Goal: Transaction & Acquisition: Purchase product/service

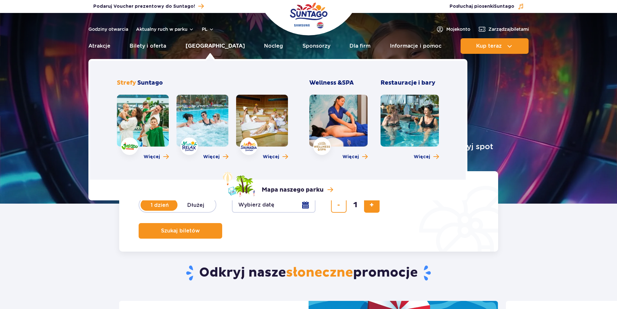
click at [204, 46] on link "[GEOGRAPHIC_DATA]" at bounding box center [215, 46] width 59 height 16
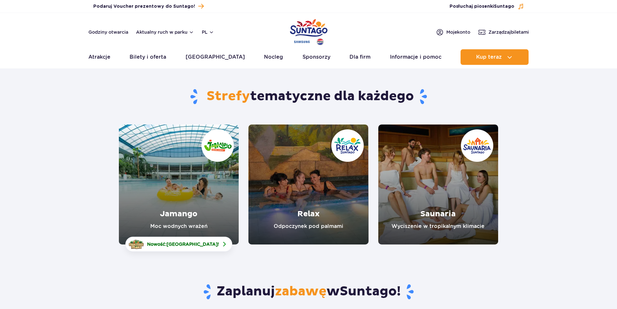
click at [297, 205] on link "Relax" at bounding box center [309, 184] width 120 height 120
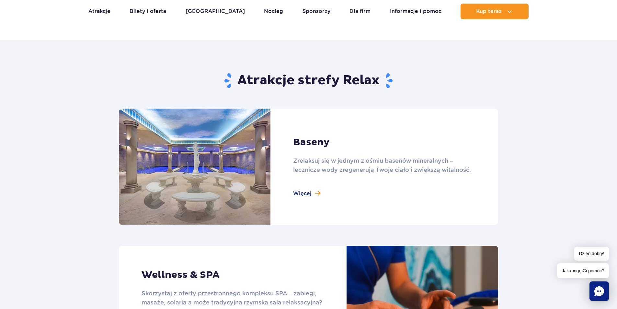
scroll to position [389, 0]
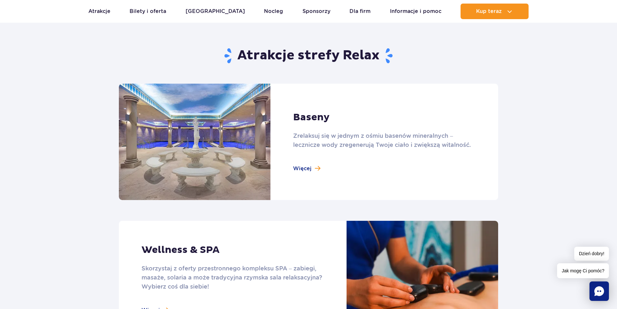
click at [302, 169] on link at bounding box center [309, 142] width 380 height 116
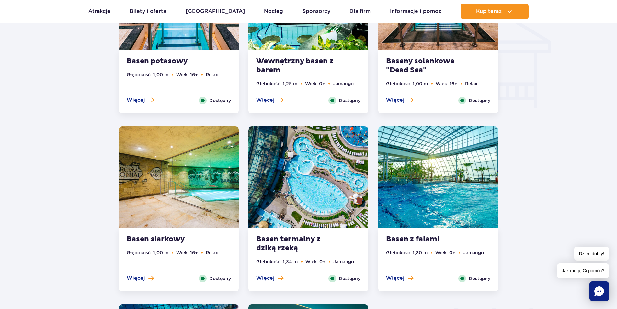
scroll to position [810, 0]
drag, startPoint x: 185, startPoint y: 240, endPoint x: 57, endPoint y: 232, distance: 128.6
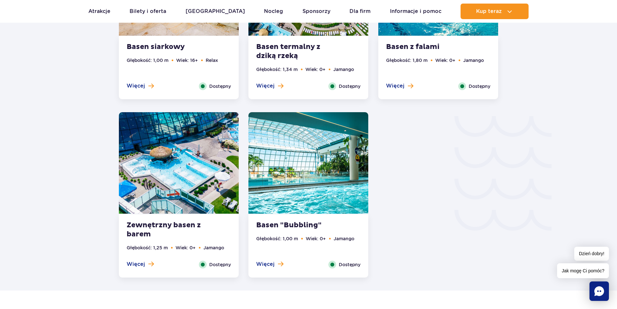
scroll to position [1005, 0]
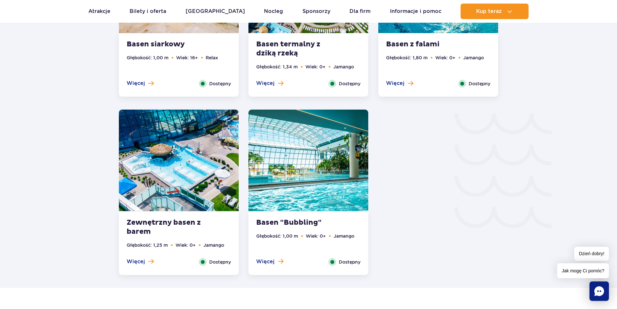
click at [299, 225] on strong "Basen "Bubbling"" at bounding box center [295, 222] width 78 height 9
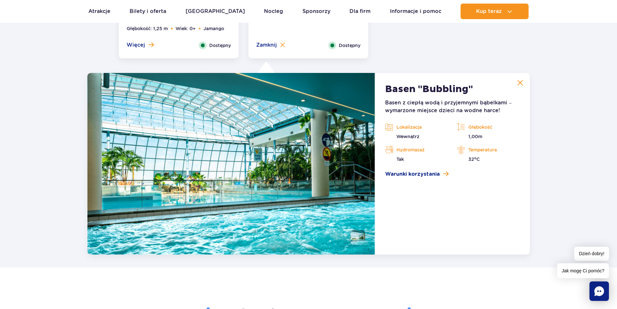
scroll to position [1255, 0]
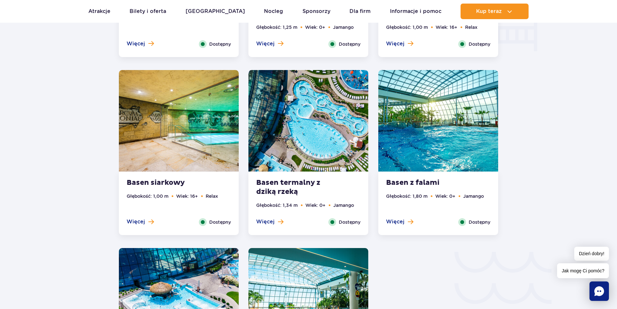
click at [180, 185] on strong "Basen siarkowy" at bounding box center [166, 182] width 78 height 9
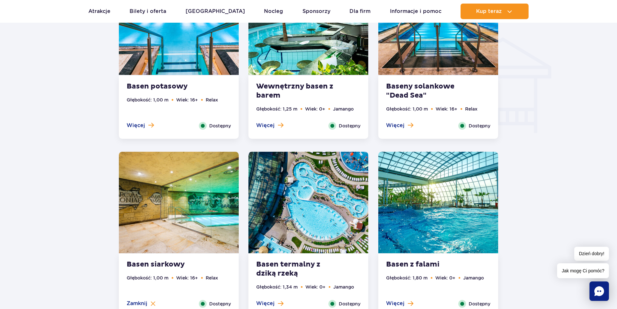
scroll to position [721, 0]
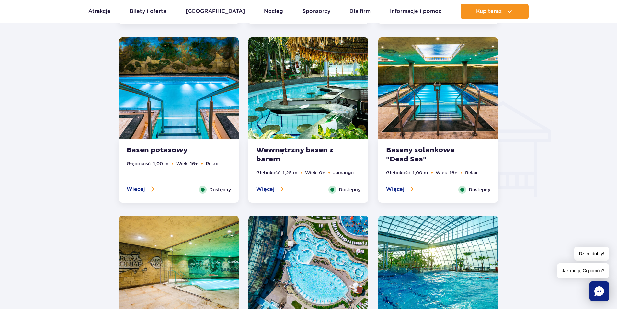
click at [434, 154] on strong "Baseny solankowe "Dead Sea"" at bounding box center [425, 155] width 78 height 18
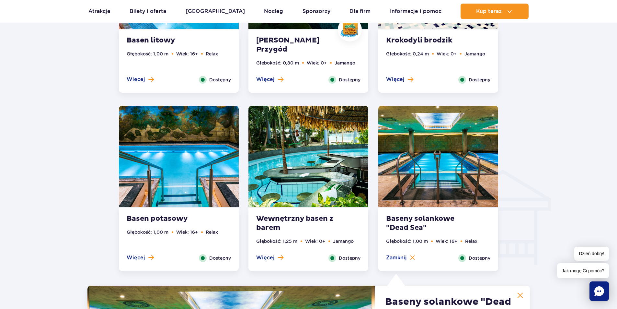
scroll to position [672, 0]
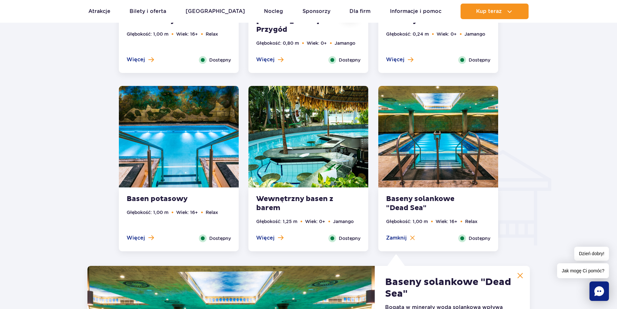
click at [177, 207] on div "Basen potasowy Głębokość: 1,00 m Wiek: 16+ Relax Więcej Zamknij Dostępny" at bounding box center [179, 219] width 120 height 63
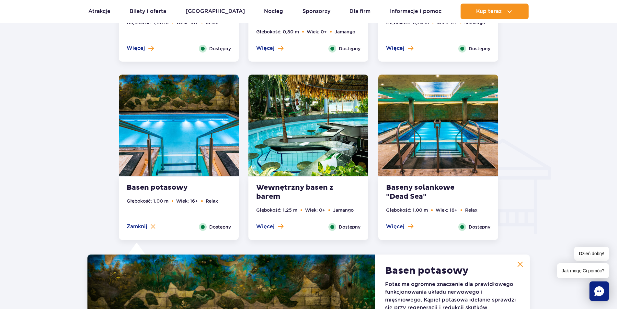
scroll to position [607, 0]
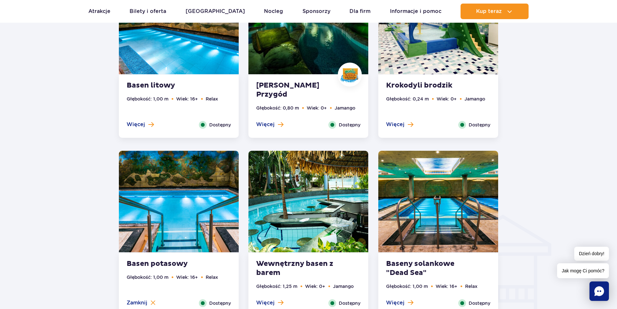
click at [161, 82] on strong "Basen litowy" at bounding box center [166, 85] width 78 height 9
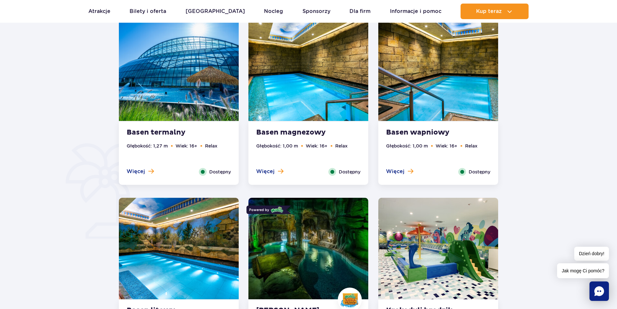
scroll to position [365, 0]
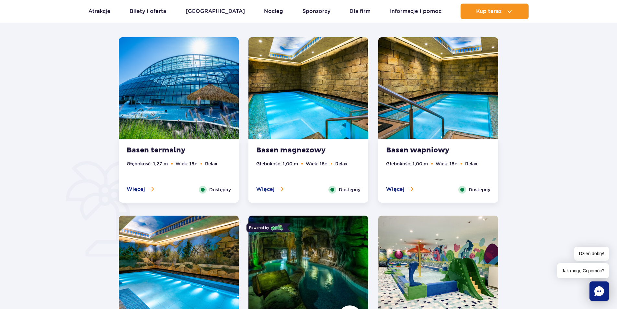
click at [431, 147] on strong "Basen wapniowy" at bounding box center [425, 150] width 78 height 9
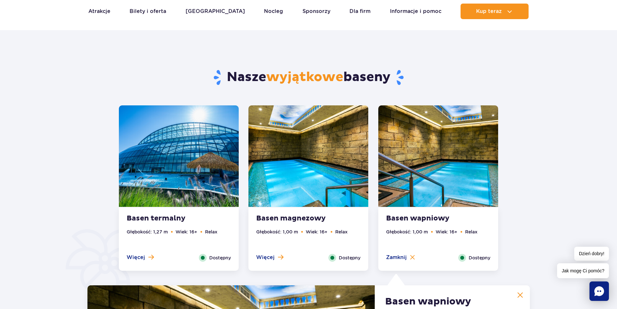
scroll to position [389, 0]
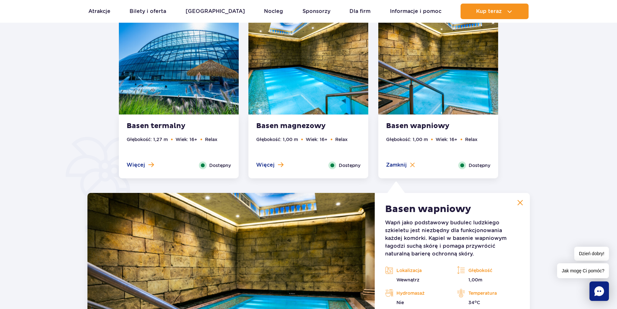
click at [309, 133] on div "Basen magnezowy Głębokość: 1,00 m Wiek: 16+ Relax Więcej Zamknij Dostępny" at bounding box center [309, 146] width 120 height 63
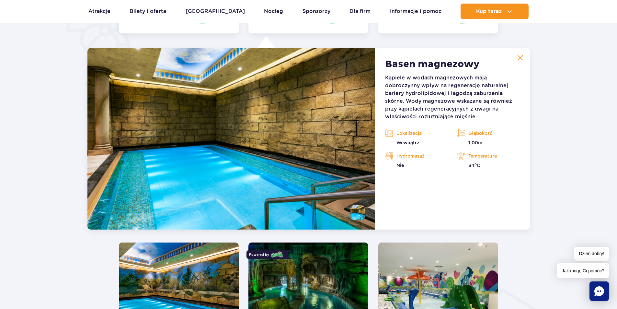
scroll to position [543, 0]
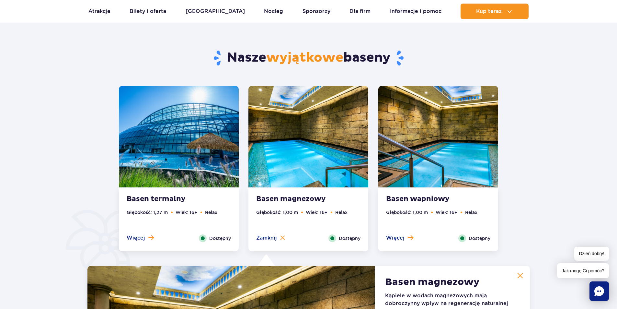
click at [202, 202] on strong "Basen termalny" at bounding box center [166, 198] width 78 height 9
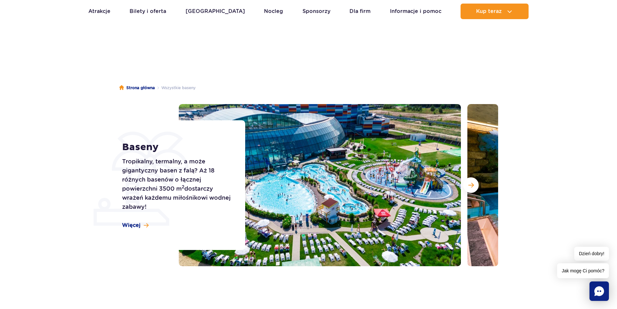
scroll to position [0, 0]
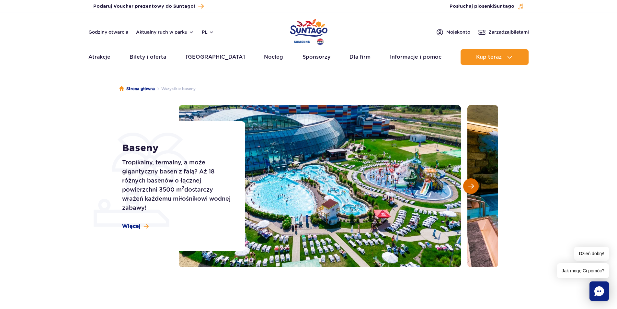
click at [473, 184] on span "Następny slajd" at bounding box center [472, 186] width 6 height 6
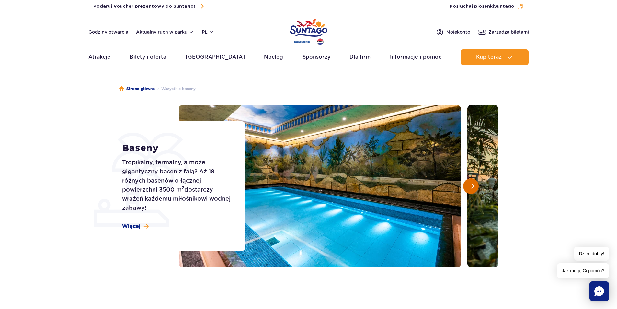
click at [473, 184] on span "Następny slajd" at bounding box center [472, 186] width 6 height 6
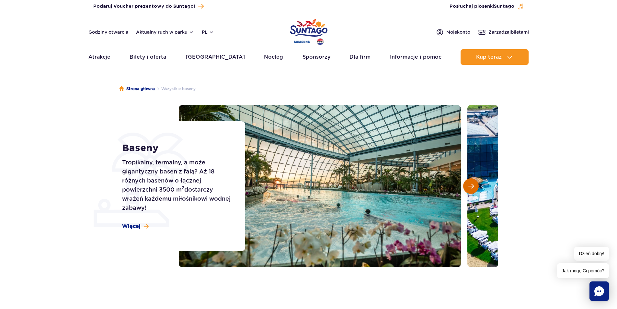
click at [473, 184] on span "Następny slajd" at bounding box center [472, 186] width 6 height 6
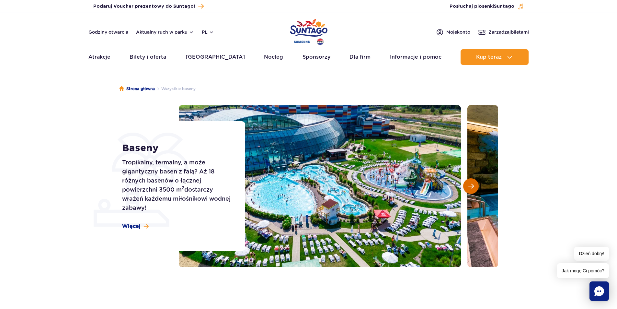
click at [473, 184] on span "Następny slajd" at bounding box center [472, 186] width 6 height 6
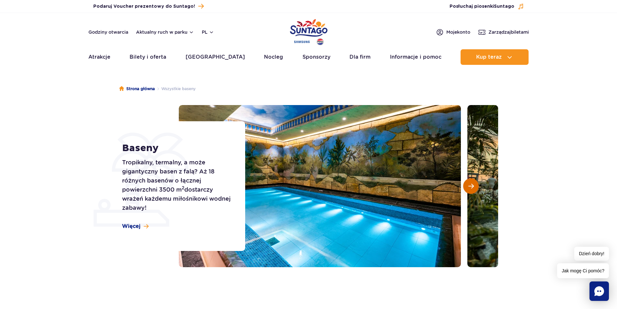
click at [473, 184] on span "Następny slajd" at bounding box center [472, 186] width 6 height 6
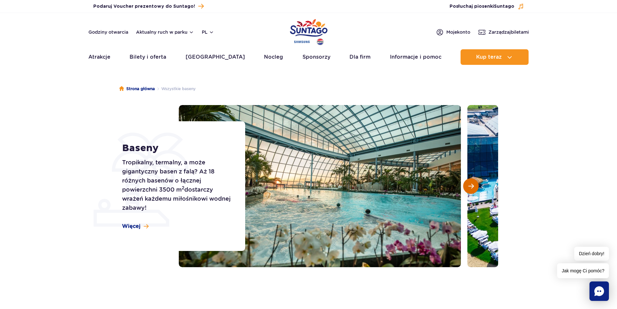
click at [473, 184] on span "Następny slajd" at bounding box center [472, 186] width 6 height 6
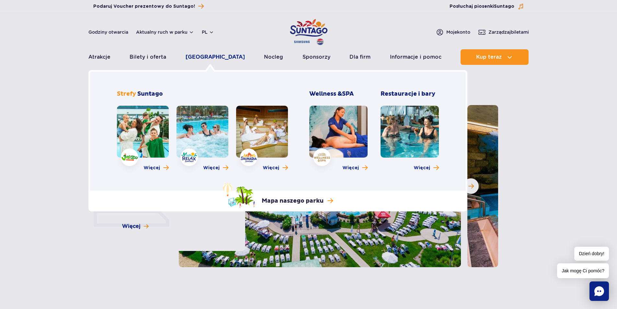
click at [208, 53] on link "[GEOGRAPHIC_DATA]" at bounding box center [215, 57] width 59 height 16
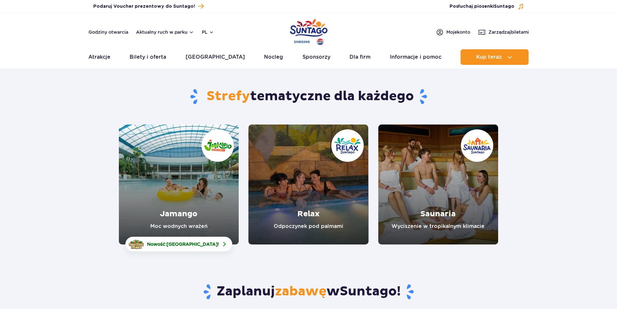
click at [323, 190] on link "Relax" at bounding box center [309, 184] width 120 height 120
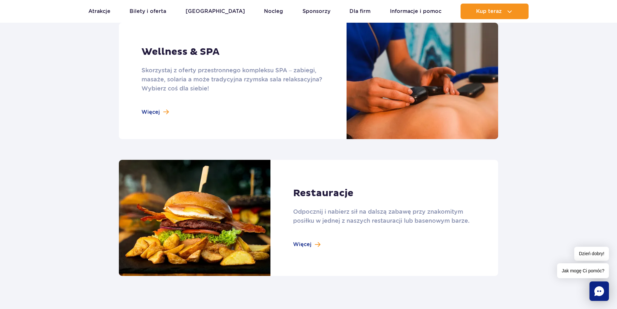
scroll to position [616, 0]
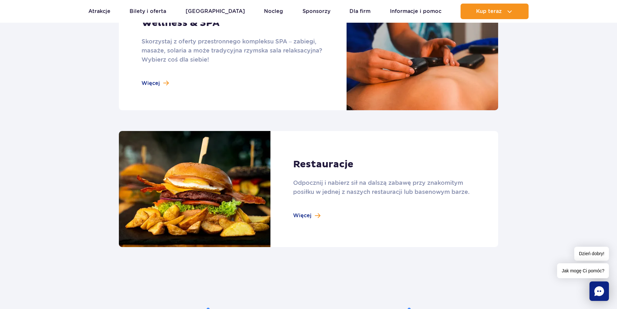
click at [313, 172] on link at bounding box center [309, 189] width 380 height 116
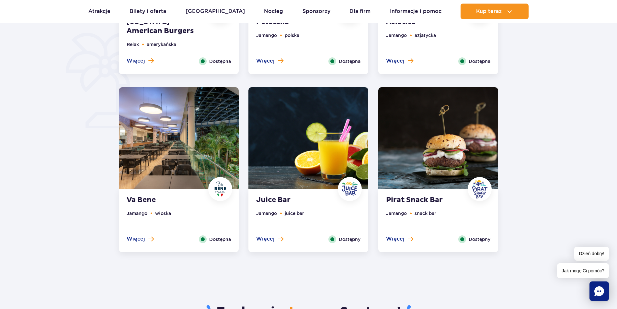
scroll to position [519, 0]
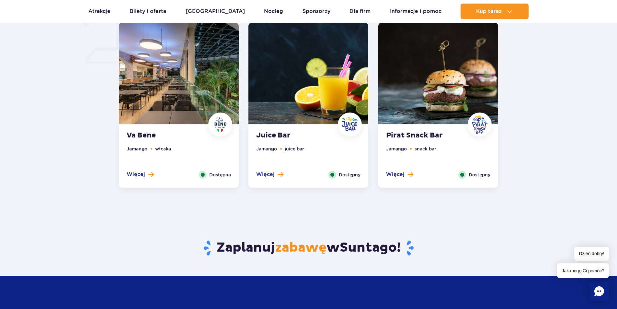
click at [179, 142] on div "Va Bene Jamango włoska Więcej Zamknij Dostępna" at bounding box center [179, 155] width 120 height 63
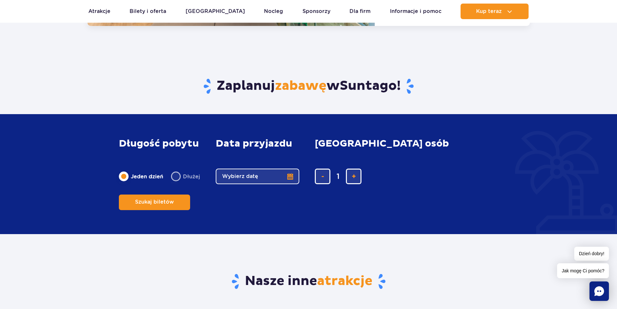
scroll to position [650, 0]
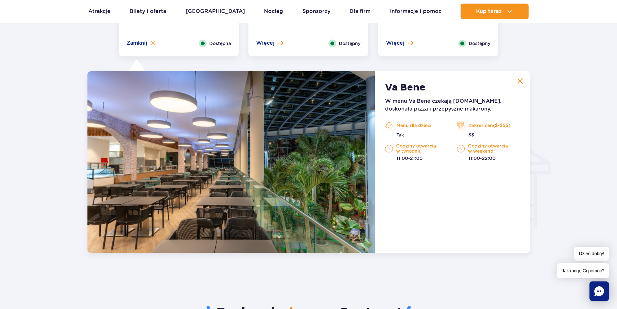
click at [485, 129] on p "Zakres cen($-$$$)" at bounding box center [488, 126] width 62 height 10
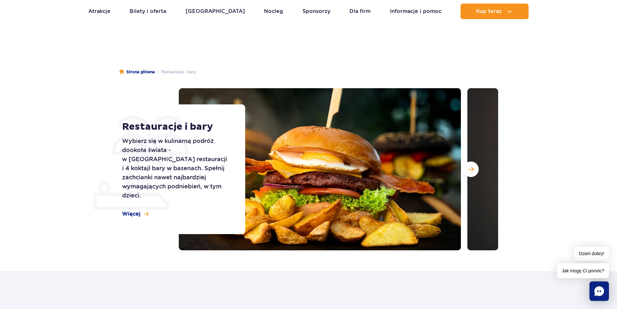
scroll to position [0, 0]
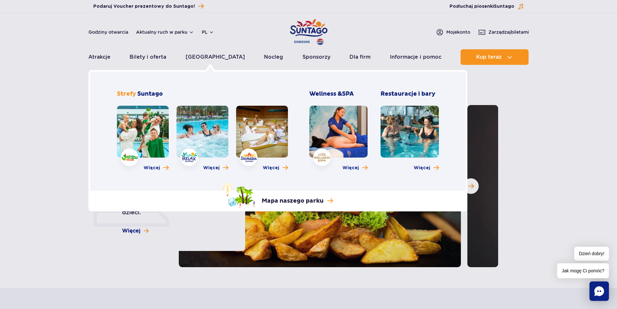
click at [346, 137] on link at bounding box center [338, 132] width 58 height 52
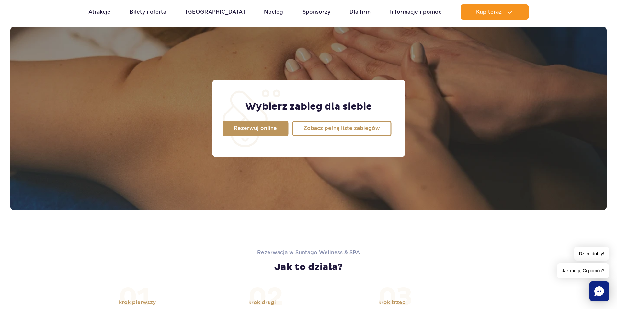
scroll to position [551, 0]
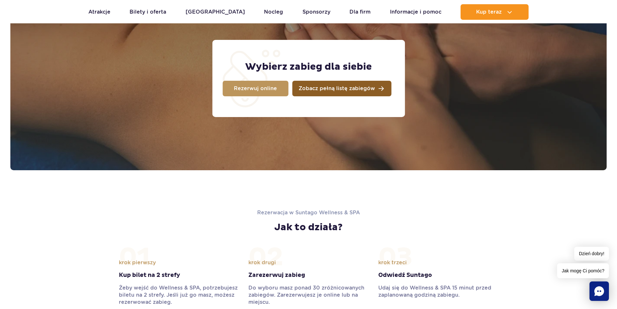
click at [359, 88] on span "Zobacz pełną listę zabiegów" at bounding box center [337, 88] width 76 height 5
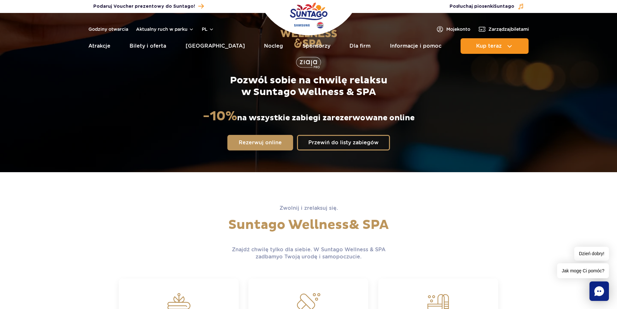
scroll to position [0, 0]
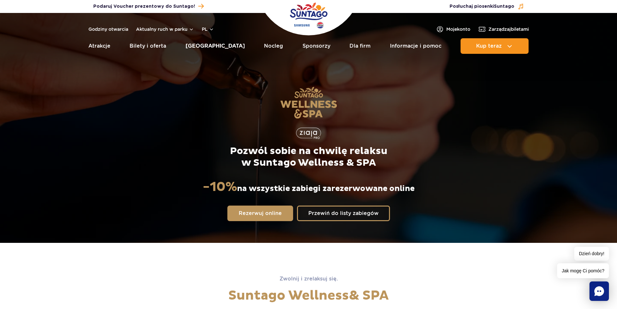
click at [206, 47] on link "[GEOGRAPHIC_DATA]" at bounding box center [215, 46] width 59 height 16
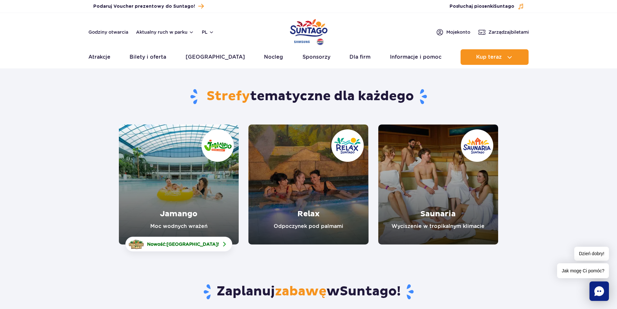
click at [197, 214] on link "Jamango" at bounding box center [179, 184] width 120 height 120
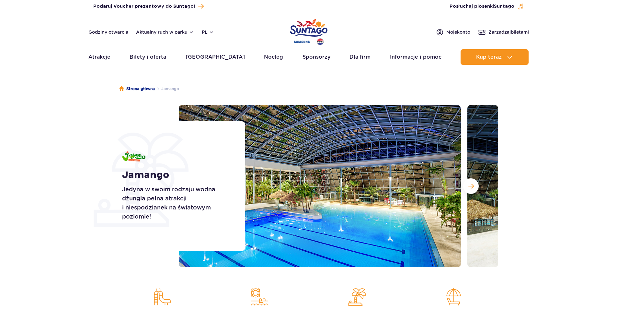
click at [377, 166] on img at bounding box center [320, 186] width 282 height 162
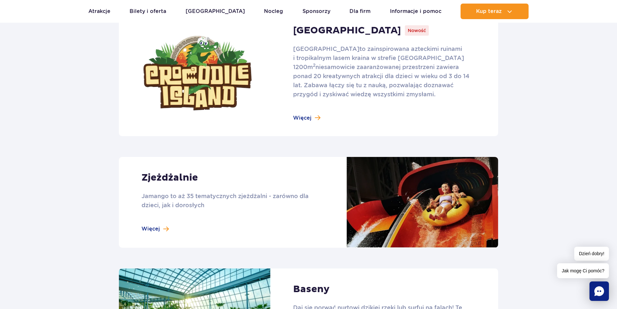
scroll to position [454, 0]
click at [300, 120] on link at bounding box center [309, 73] width 380 height 126
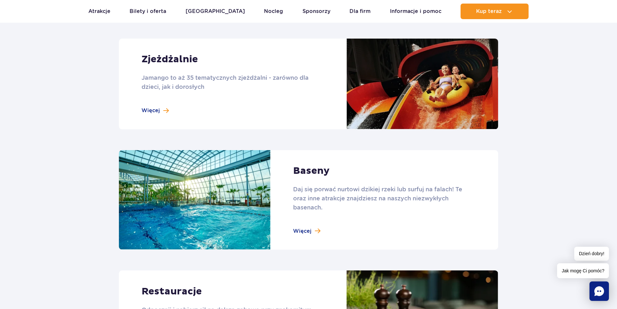
scroll to position [583, 0]
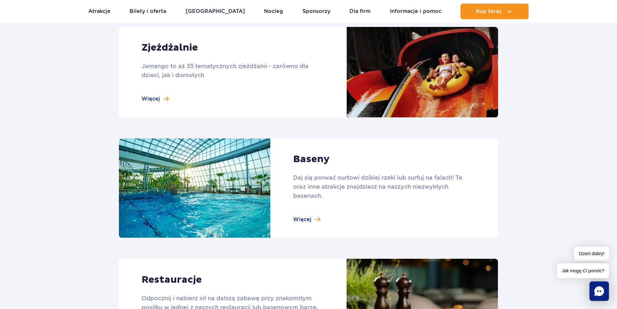
click at [172, 94] on link at bounding box center [309, 72] width 380 height 91
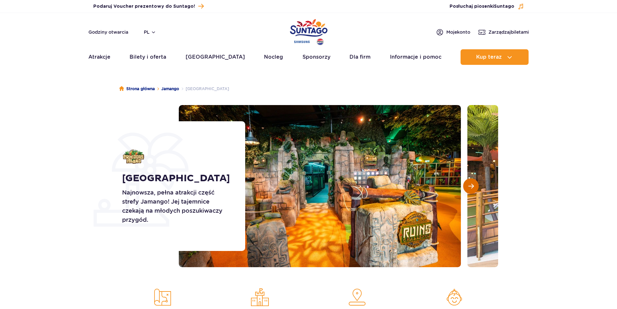
click at [465, 182] on button "Następny slajd" at bounding box center [471, 186] width 16 height 16
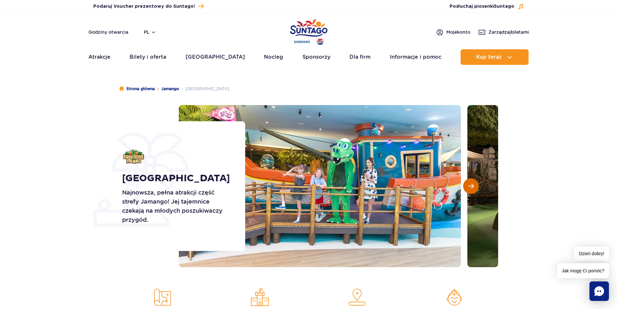
click at [467, 184] on button "Następny slajd" at bounding box center [471, 186] width 16 height 16
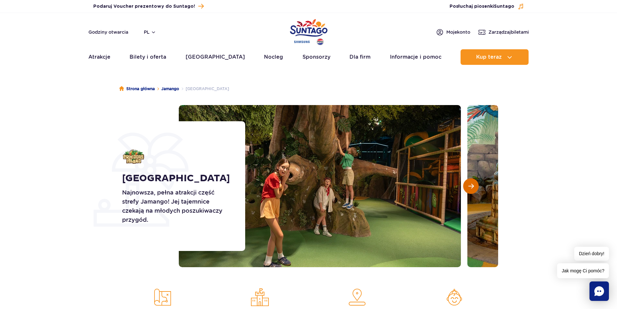
click at [467, 184] on button "Następny slajd" at bounding box center [471, 186] width 16 height 16
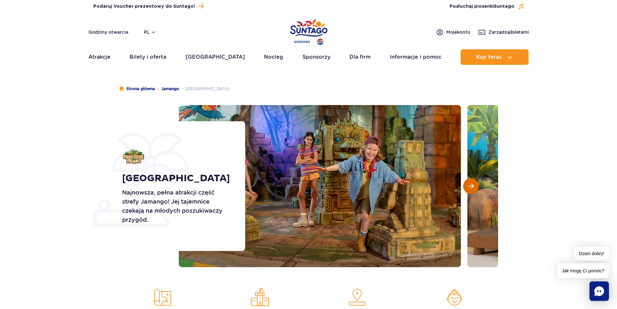
click at [467, 184] on button "Następny slajd" at bounding box center [471, 186] width 16 height 16
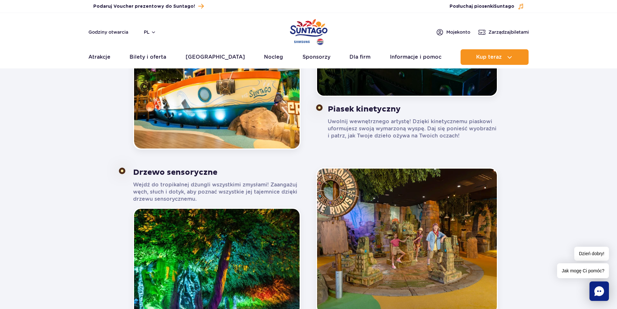
scroll to position [519, 0]
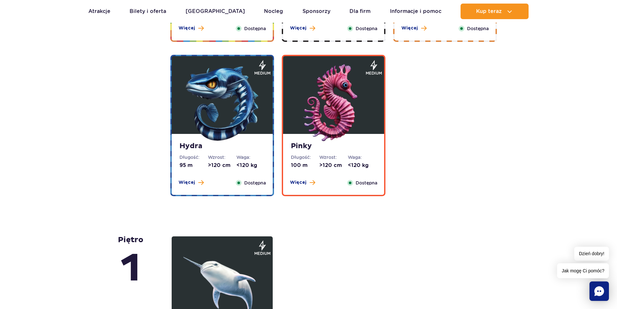
scroll to position [1069, 0]
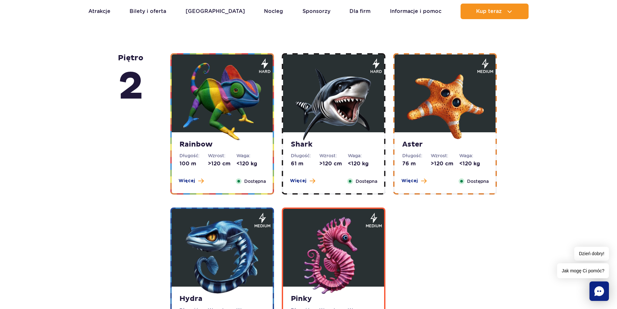
click at [192, 150] on div "Rainbow Długość: 100 m Wzrost: >120 cm Waga: <120 kg Więcej Zamknij Dostępna" at bounding box center [222, 162] width 101 height 61
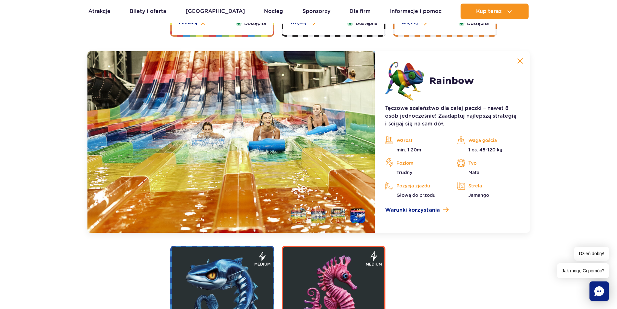
scroll to position [1240, 0]
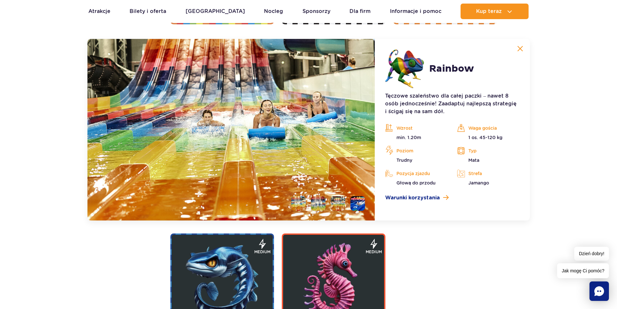
click at [204, 137] on img at bounding box center [232, 129] width 288 height 181
click at [321, 250] on img at bounding box center [334, 282] width 78 height 78
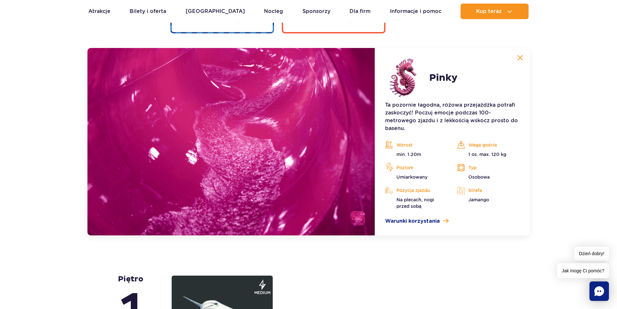
scroll to position [1394, 0]
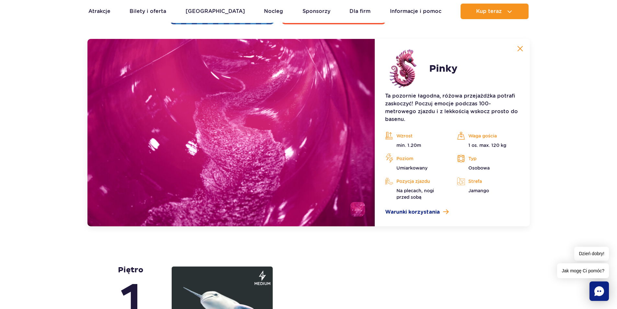
click at [520, 51] on img at bounding box center [521, 49] width 6 height 6
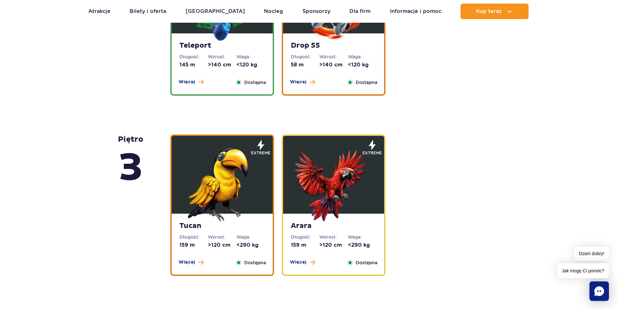
scroll to position [843, 0]
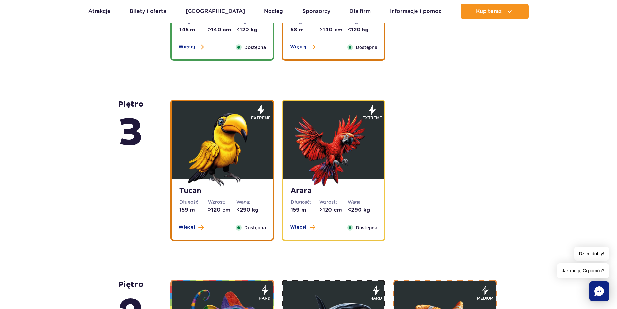
click at [238, 187] on img at bounding box center [222, 148] width 78 height 78
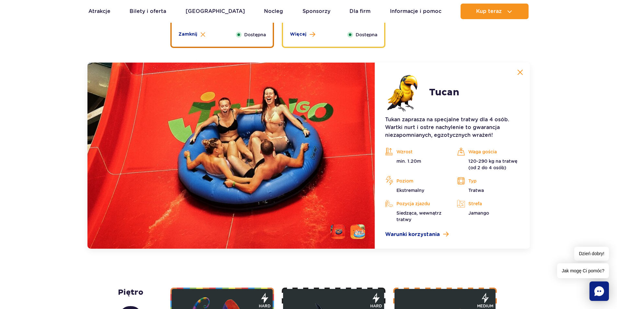
scroll to position [1059, 0]
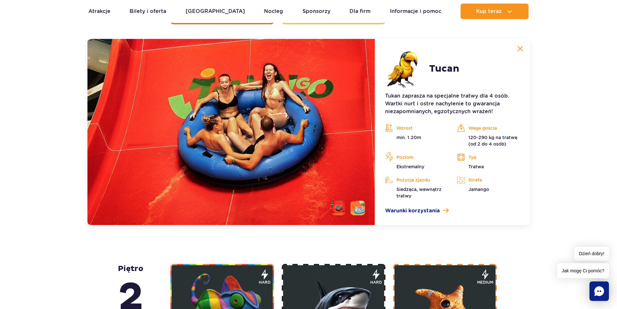
click at [520, 50] on img at bounding box center [521, 49] width 6 height 6
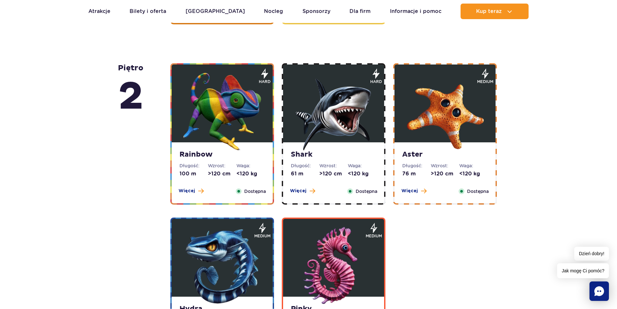
click at [325, 250] on img at bounding box center [334, 266] width 78 height 78
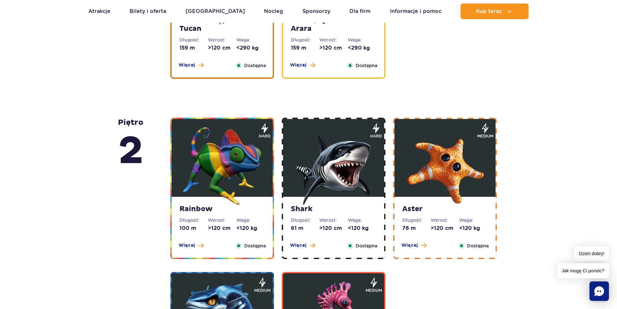
click at [335, 203] on img at bounding box center [334, 166] width 78 height 78
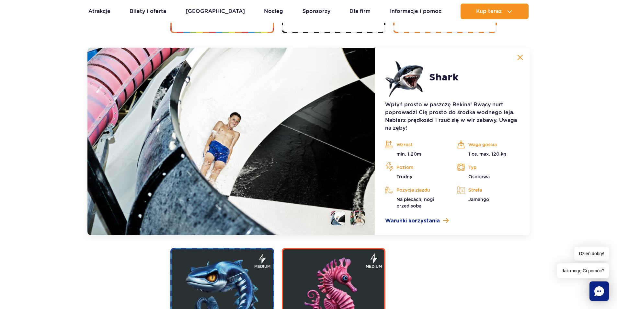
scroll to position [1240, 0]
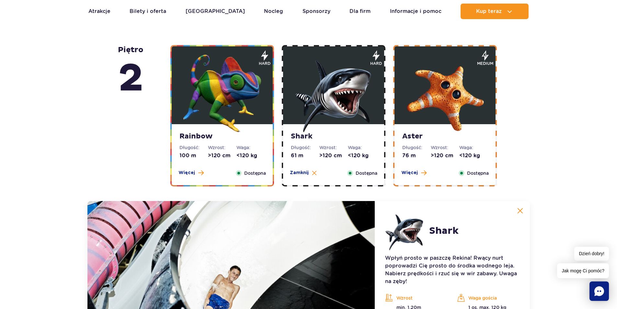
click at [431, 127] on img at bounding box center [445, 93] width 78 height 78
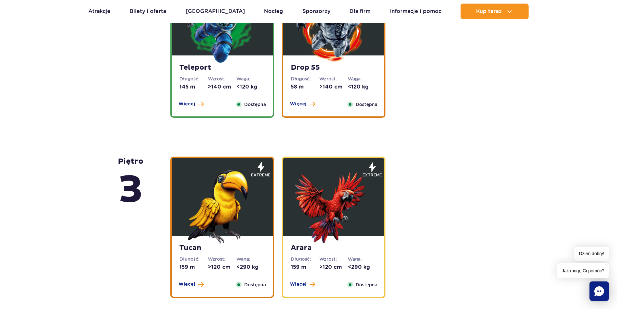
click at [226, 65] on strong "Teleport" at bounding box center [223, 67] width 86 height 9
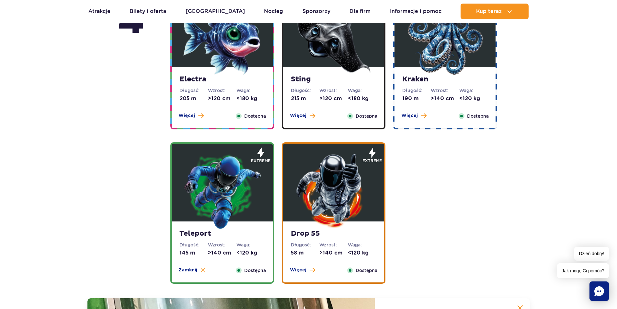
click at [331, 167] on img at bounding box center [334, 191] width 78 height 78
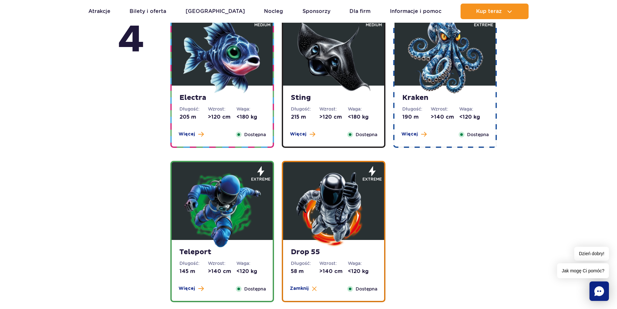
scroll to position [490, 0]
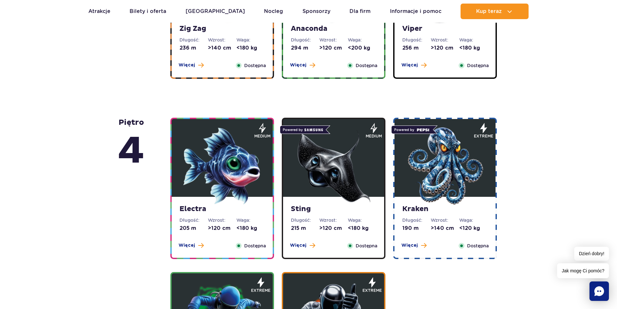
click at [426, 151] on img at bounding box center [445, 166] width 78 height 78
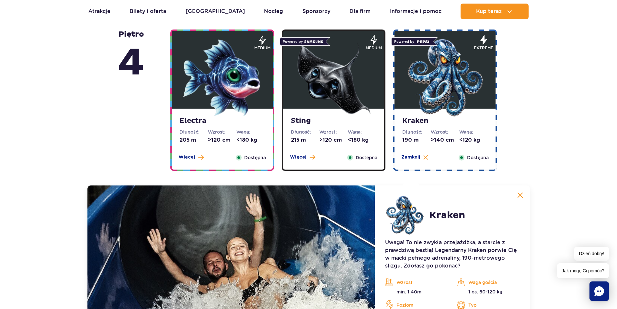
scroll to position [563, 0]
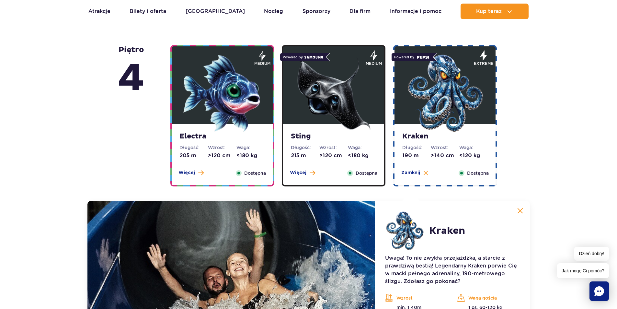
click at [357, 127] on img at bounding box center [334, 93] width 78 height 78
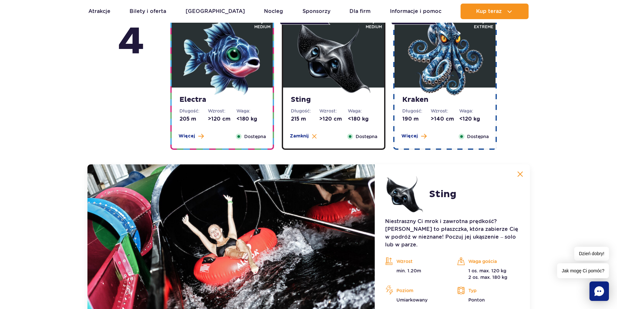
scroll to position [595, 0]
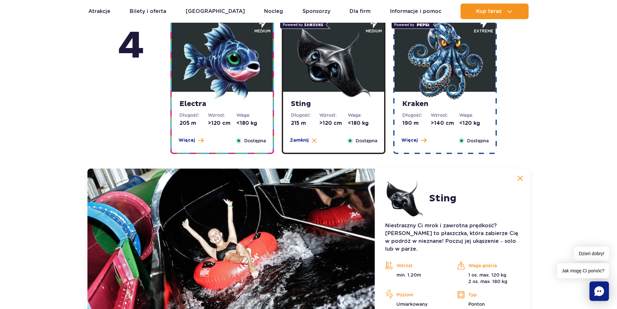
click at [222, 72] on img at bounding box center [222, 61] width 78 height 78
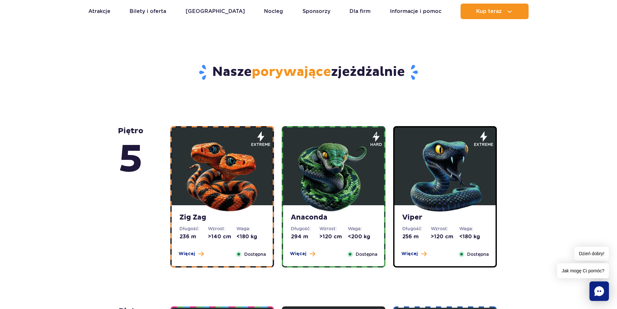
scroll to position [77, 0]
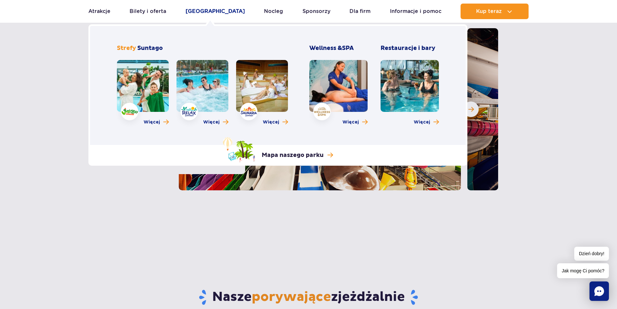
click at [211, 12] on link "Poznaj park" at bounding box center [215, 12] width 59 height 16
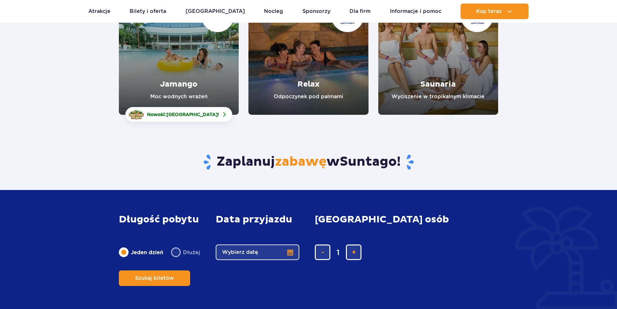
scroll to position [65, 0]
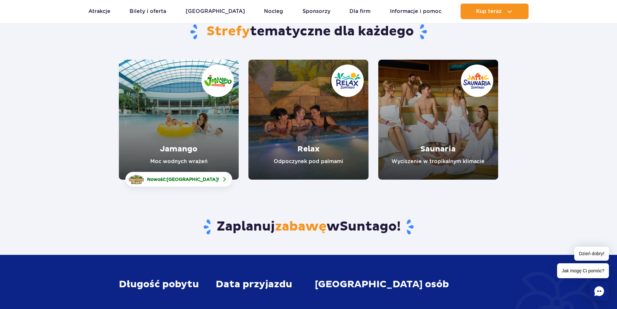
click at [193, 155] on link "Jamango" at bounding box center [179, 120] width 120 height 120
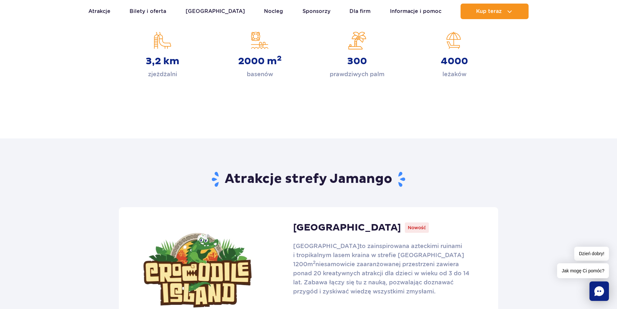
scroll to position [389, 0]
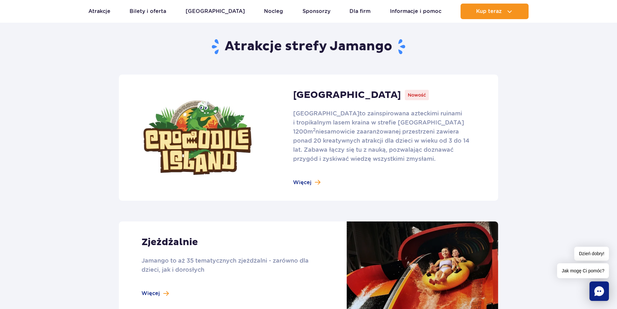
click at [303, 182] on link at bounding box center [309, 138] width 380 height 126
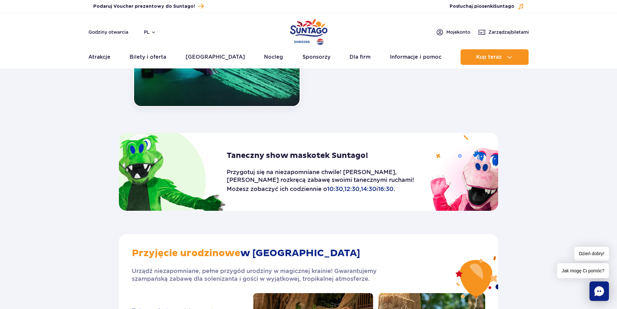
scroll to position [810, 0]
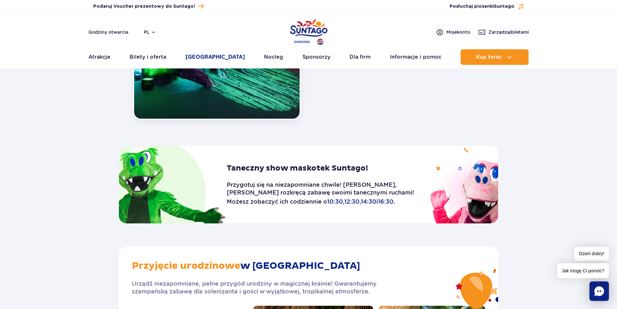
click at [205, 54] on link "[GEOGRAPHIC_DATA]" at bounding box center [215, 57] width 59 height 16
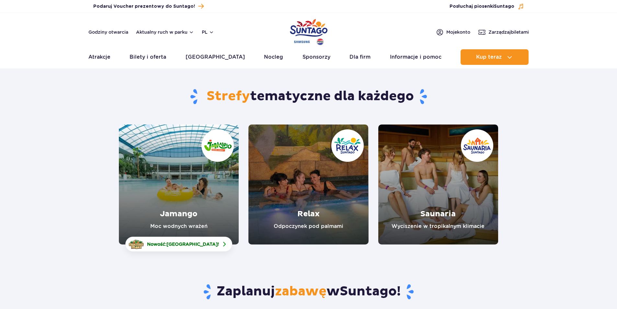
click at [213, 206] on link "Jamango" at bounding box center [179, 184] width 120 height 120
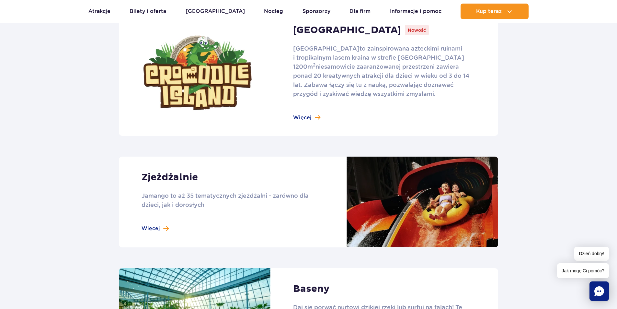
scroll to position [616, 0]
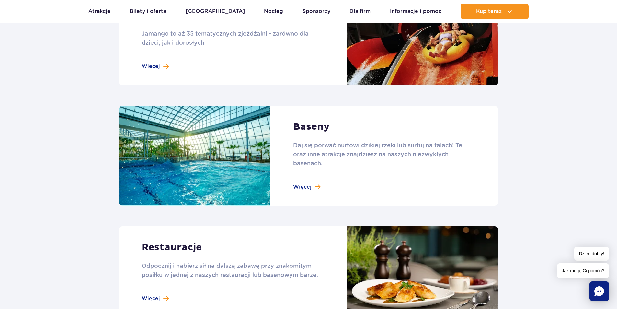
click at [316, 186] on link at bounding box center [309, 156] width 380 height 100
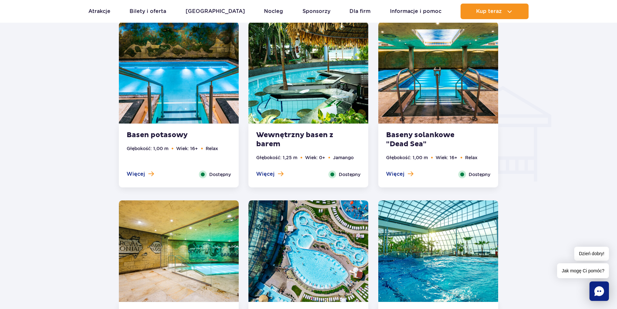
scroll to position [745, 0]
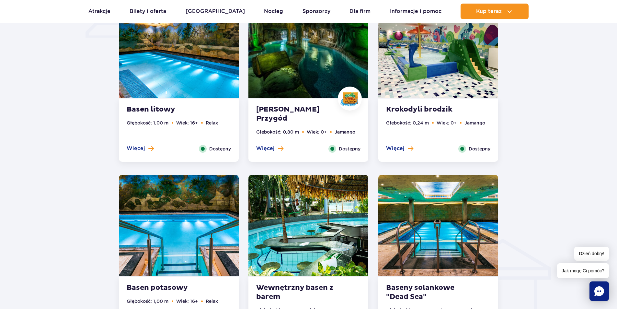
click at [276, 119] on strong "[PERSON_NAME] Przygód" at bounding box center [295, 114] width 78 height 18
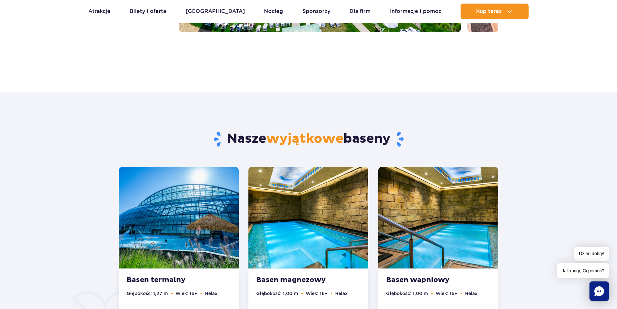
scroll to position [0, 0]
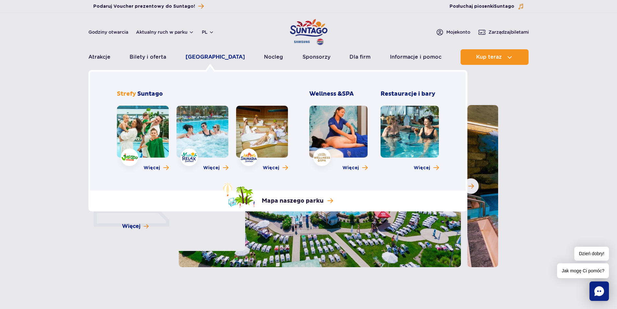
click at [204, 53] on link "[GEOGRAPHIC_DATA]" at bounding box center [215, 57] width 59 height 16
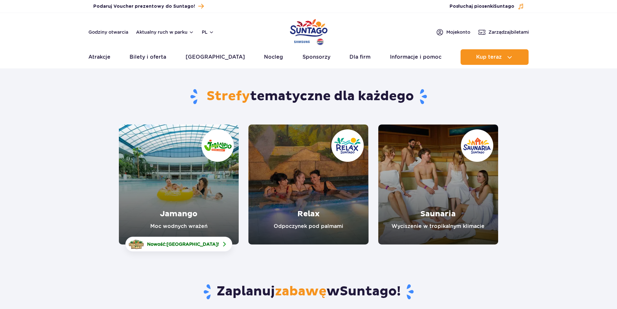
click at [206, 219] on link "Jamango" at bounding box center [179, 184] width 120 height 120
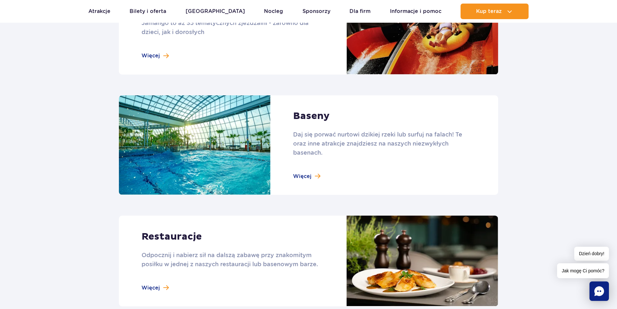
scroll to position [616, 0]
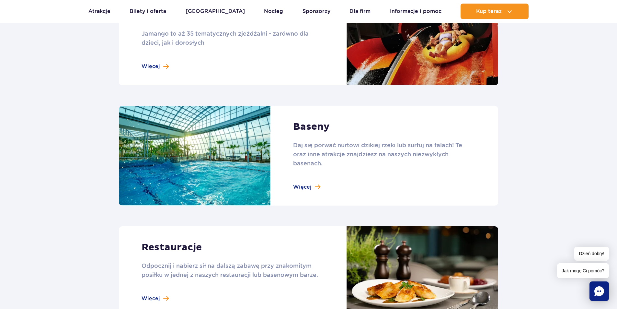
click at [306, 186] on link at bounding box center [309, 156] width 380 height 100
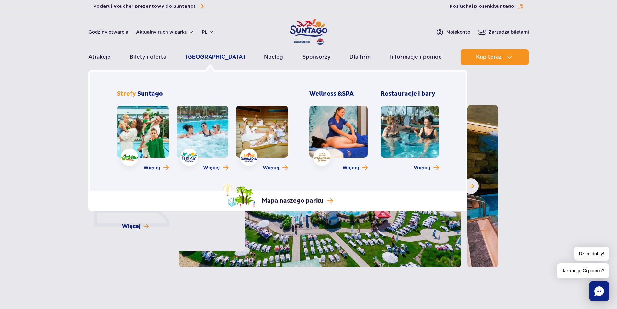
click at [206, 52] on link "[GEOGRAPHIC_DATA]" at bounding box center [215, 57] width 59 height 16
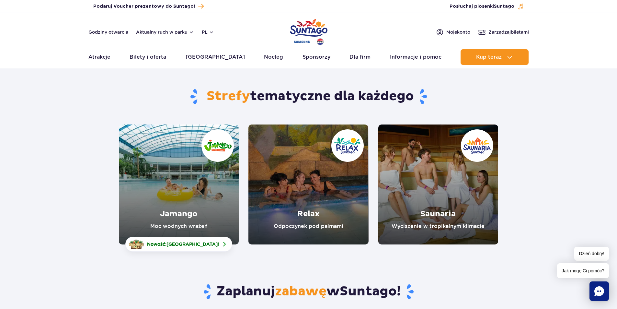
click at [194, 218] on link "Jamango" at bounding box center [179, 184] width 120 height 120
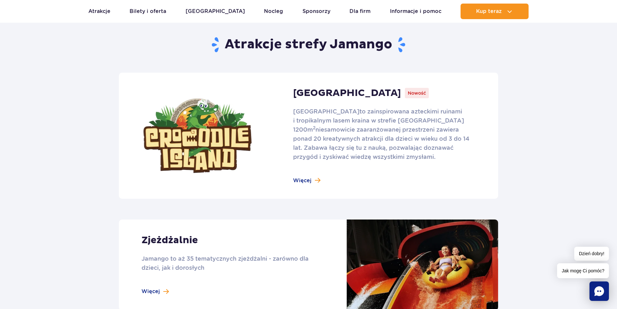
scroll to position [486, 0]
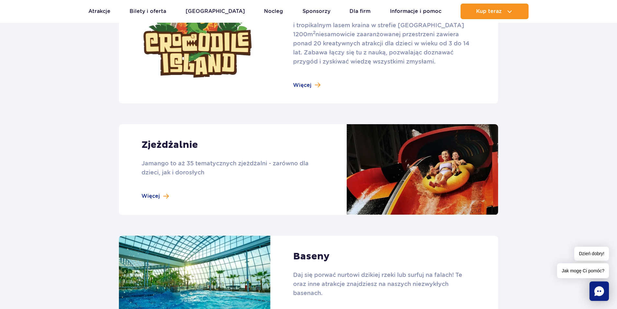
click at [170, 195] on link at bounding box center [309, 169] width 380 height 91
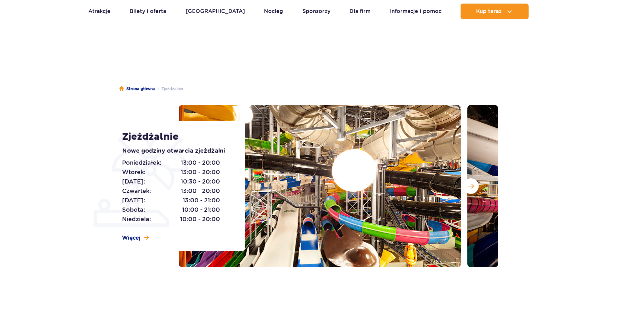
scroll to position [65, 0]
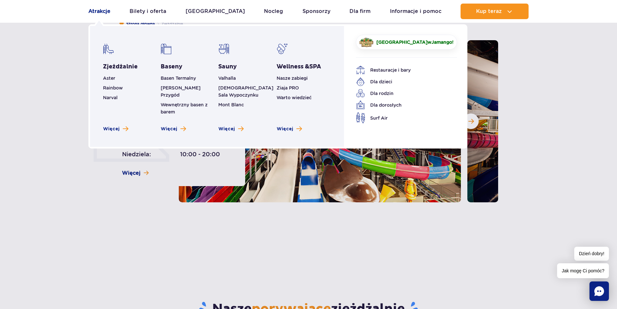
click at [103, 14] on link "Atrakcje" at bounding box center [99, 12] width 22 height 16
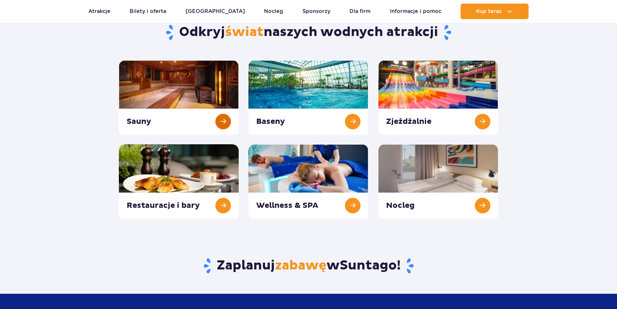
scroll to position [65, 0]
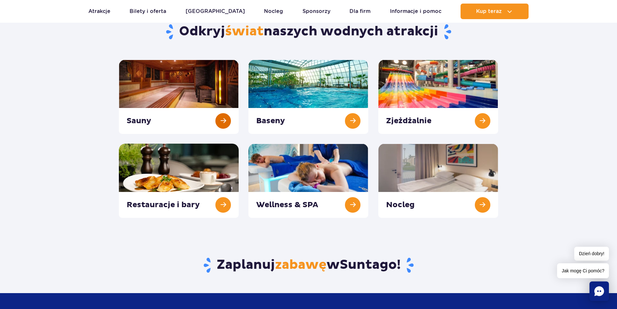
click at [167, 76] on link at bounding box center [179, 97] width 120 height 74
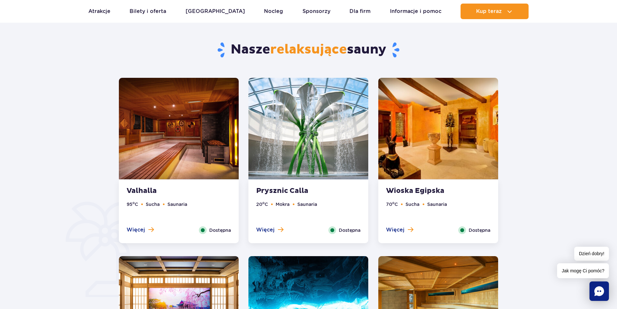
click at [169, 164] on img at bounding box center [179, 128] width 120 height 101
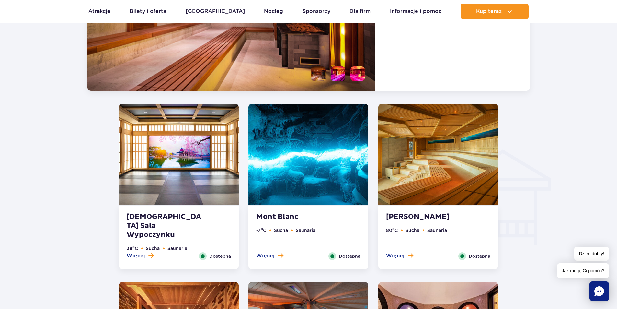
click at [215, 162] on img at bounding box center [179, 154] width 120 height 101
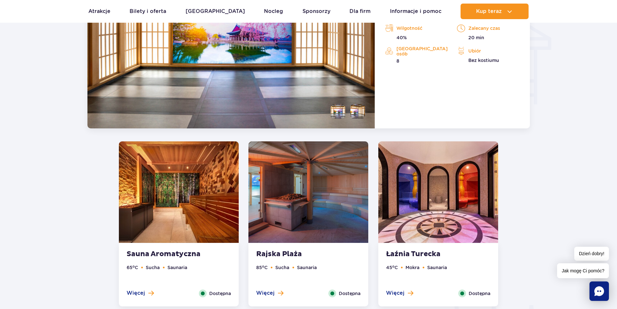
scroll to position [689, 0]
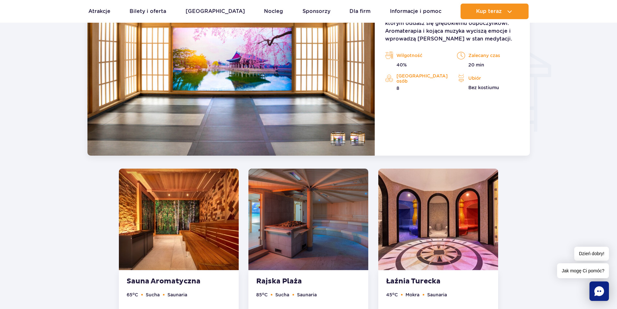
click at [292, 203] on img at bounding box center [309, 219] width 120 height 101
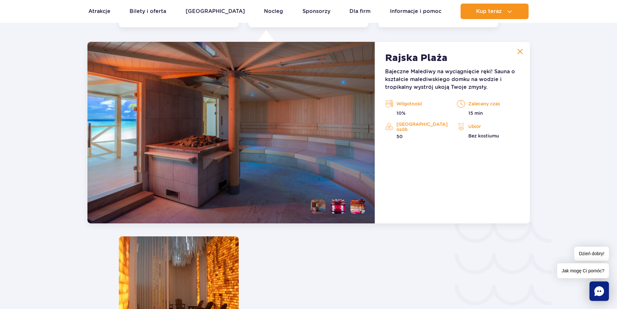
scroll to position [899, 0]
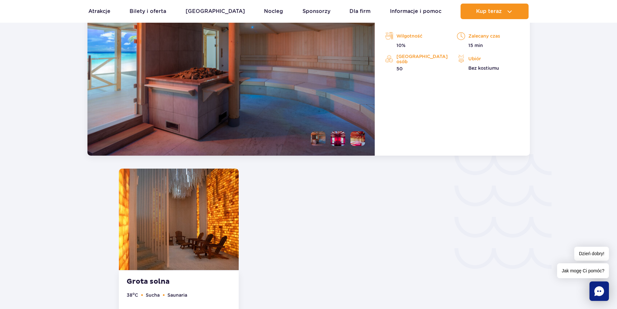
click at [211, 198] on img at bounding box center [179, 219] width 120 height 101
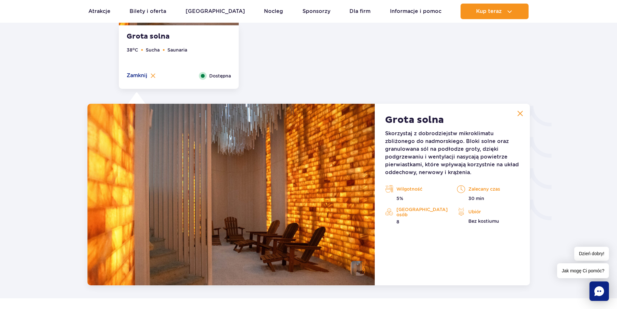
scroll to position [721, 0]
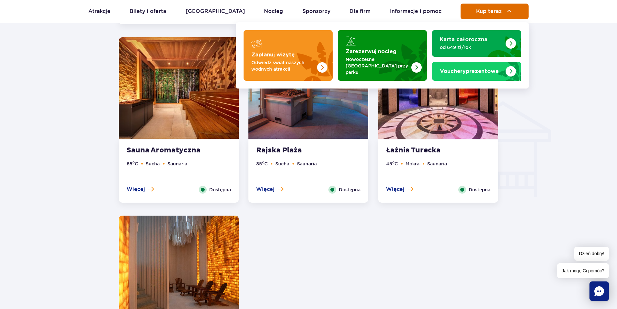
click at [488, 10] on span "Kup teraz" at bounding box center [489, 11] width 26 height 6
click at [482, 12] on span "Kup teraz" at bounding box center [489, 11] width 26 height 6
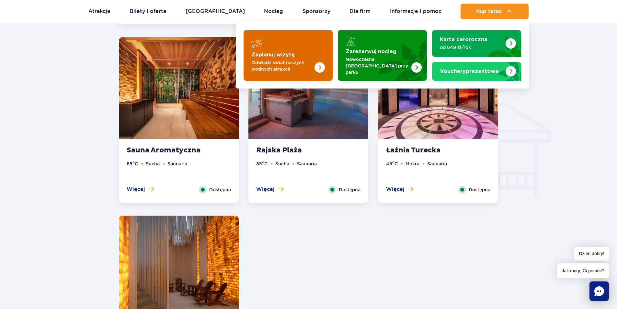
click at [298, 50] on img "Zaplanuj wizytę" at bounding box center [307, 55] width 52 height 51
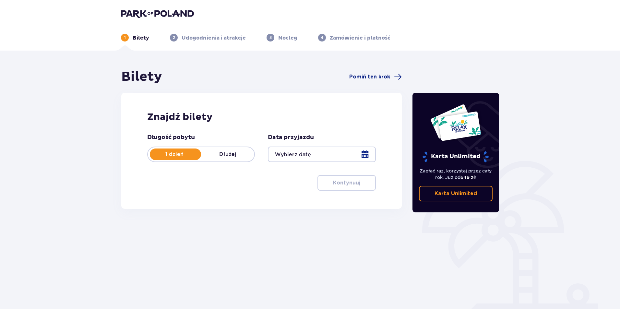
click at [291, 150] on div at bounding box center [322, 154] width 108 height 16
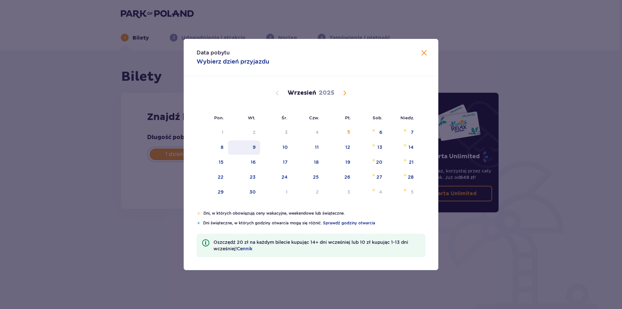
click at [255, 146] on div "9" at bounding box center [254, 147] width 3 height 6
type input "[DATE]"
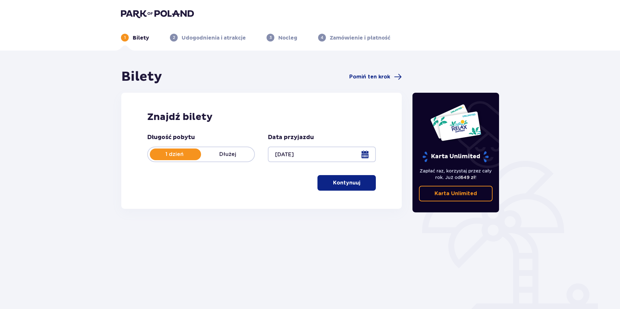
click at [337, 183] on p "Kontynuuj" at bounding box center [346, 182] width 27 height 7
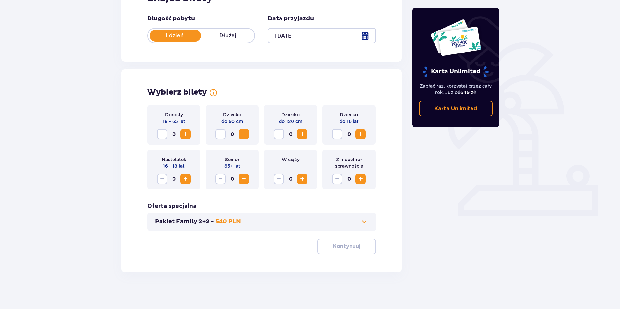
scroll to position [121, 0]
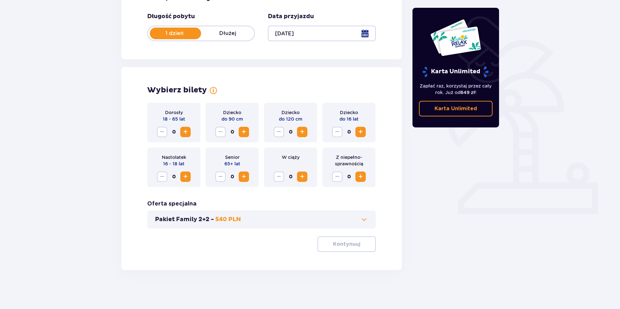
click at [189, 134] on span "Increase" at bounding box center [185, 132] width 8 height 8
click at [359, 247] on span "button" at bounding box center [361, 244] width 8 height 8
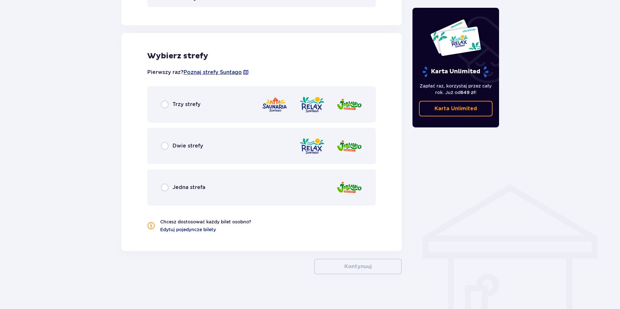
scroll to position [346, 0]
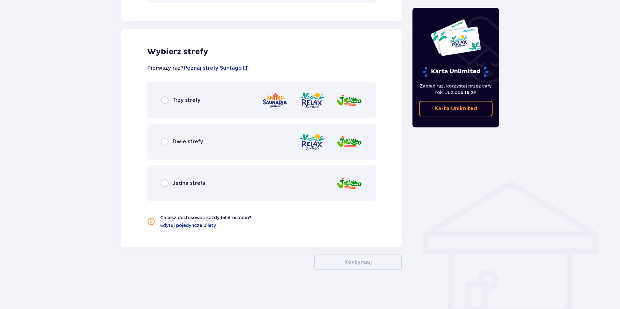
click at [193, 139] on p "Dwie strefy" at bounding box center [187, 141] width 30 height 7
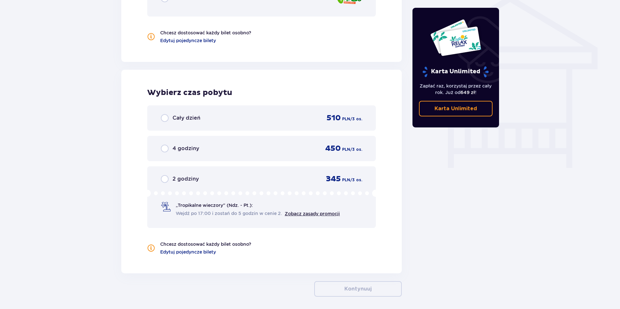
scroll to position [558, 0]
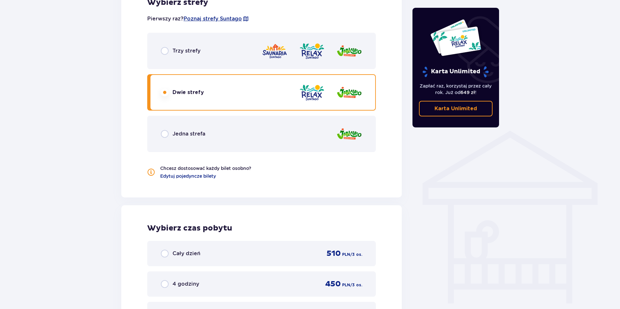
click at [194, 53] on p "Trzy strefy" at bounding box center [186, 50] width 28 height 7
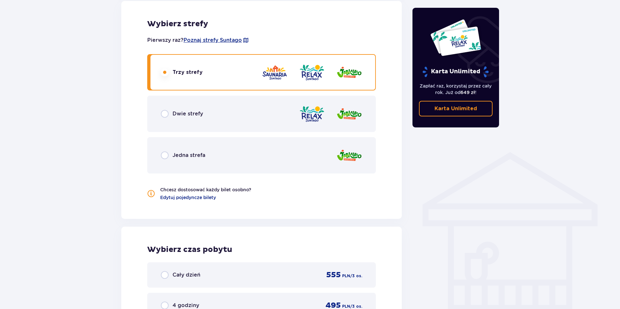
scroll to position [363, 0]
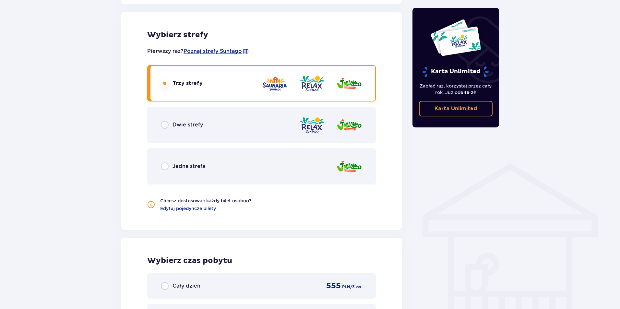
click at [240, 164] on div "Jedna strefa" at bounding box center [261, 166] width 228 height 36
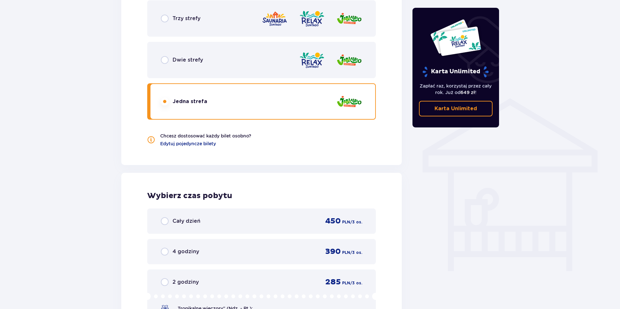
click at [216, 73] on div "Dwie strefy" at bounding box center [261, 60] width 228 height 36
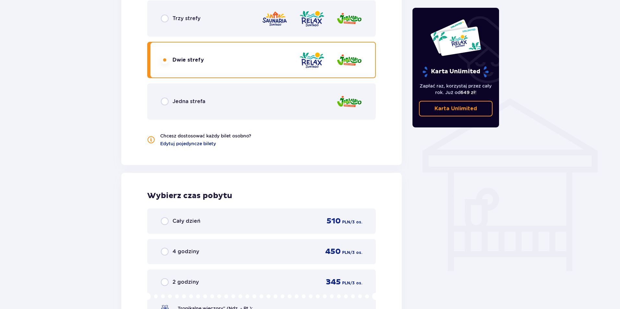
click at [226, 34] on div "Trzy strefy" at bounding box center [261, 18] width 228 height 36
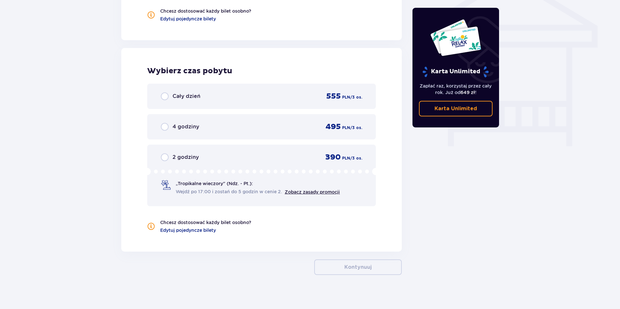
scroll to position [558, 0]
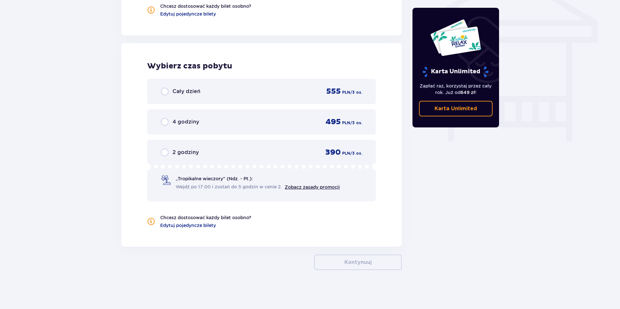
click at [229, 79] on div "Cały dzień 555 PLN / 3 os." at bounding box center [261, 91] width 228 height 25
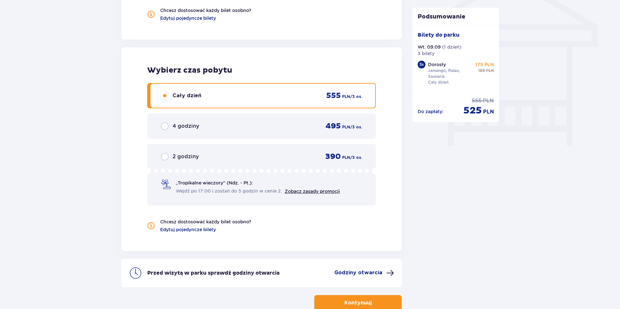
scroll to position [400, 0]
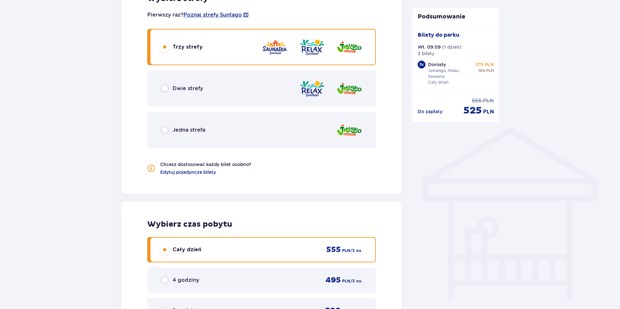
click at [256, 93] on div "Dwie strefy" at bounding box center [261, 88] width 228 height 36
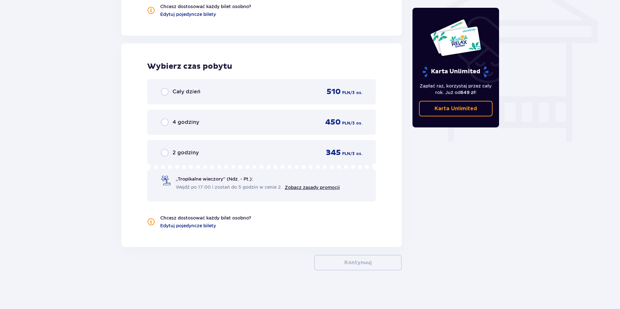
scroll to position [558, 0]
click at [263, 89] on div "Cały dzień 510 PLN / 3 os." at bounding box center [261, 92] width 201 height 10
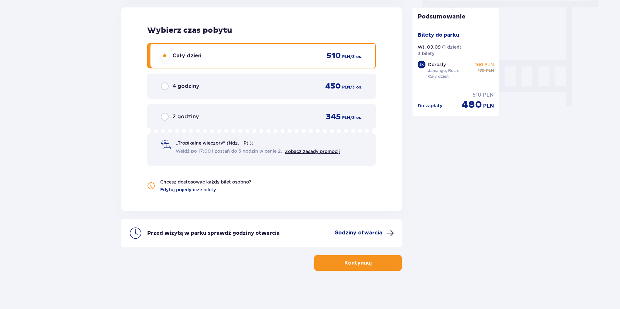
scroll to position [594, 0]
